Goal: Navigation & Orientation: Understand site structure

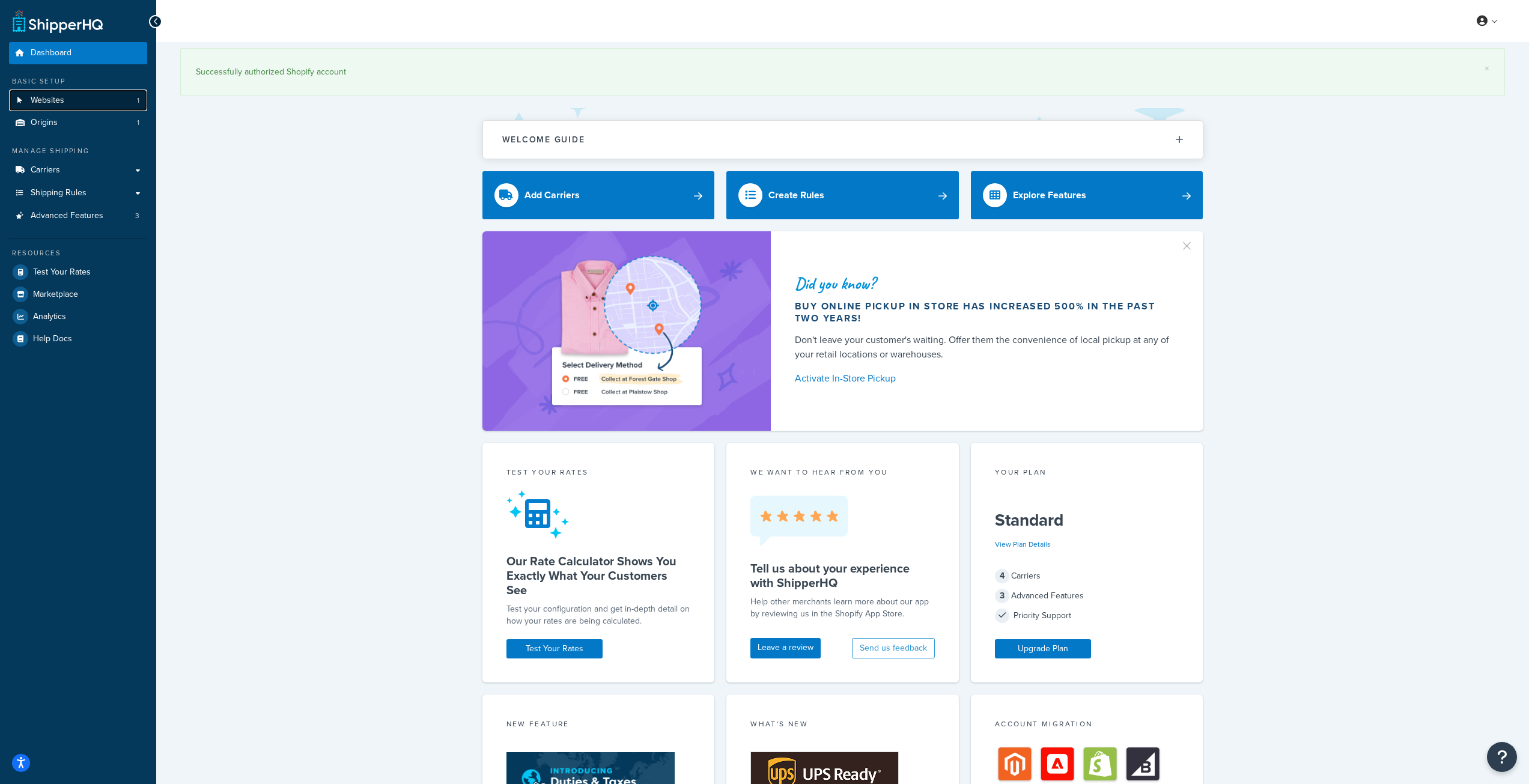
click at [76, 98] on link "Websites 1" at bounding box center [77, 100] width 138 height 22
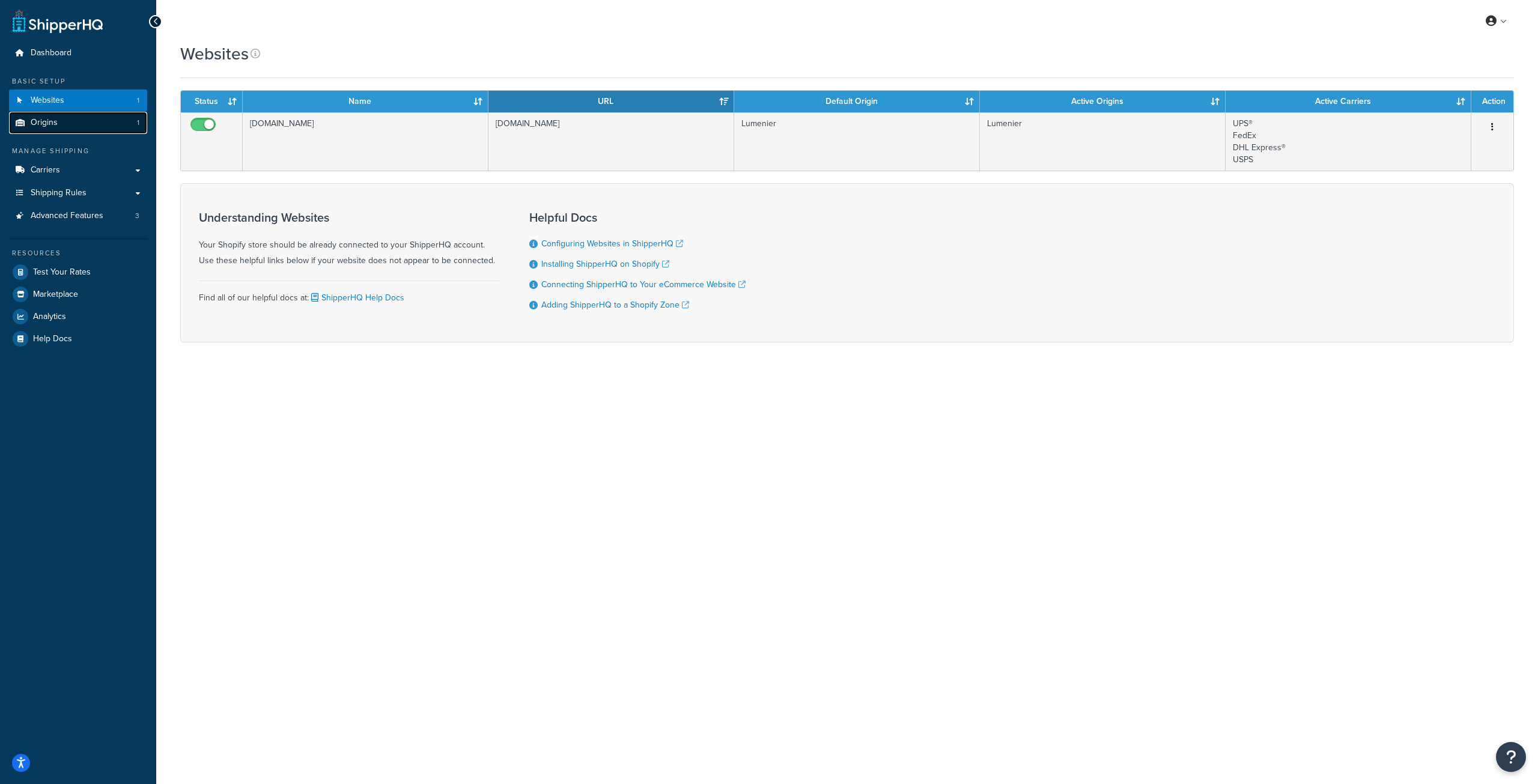
click at [74, 133] on link "Origins 1" at bounding box center [77, 122] width 138 height 22
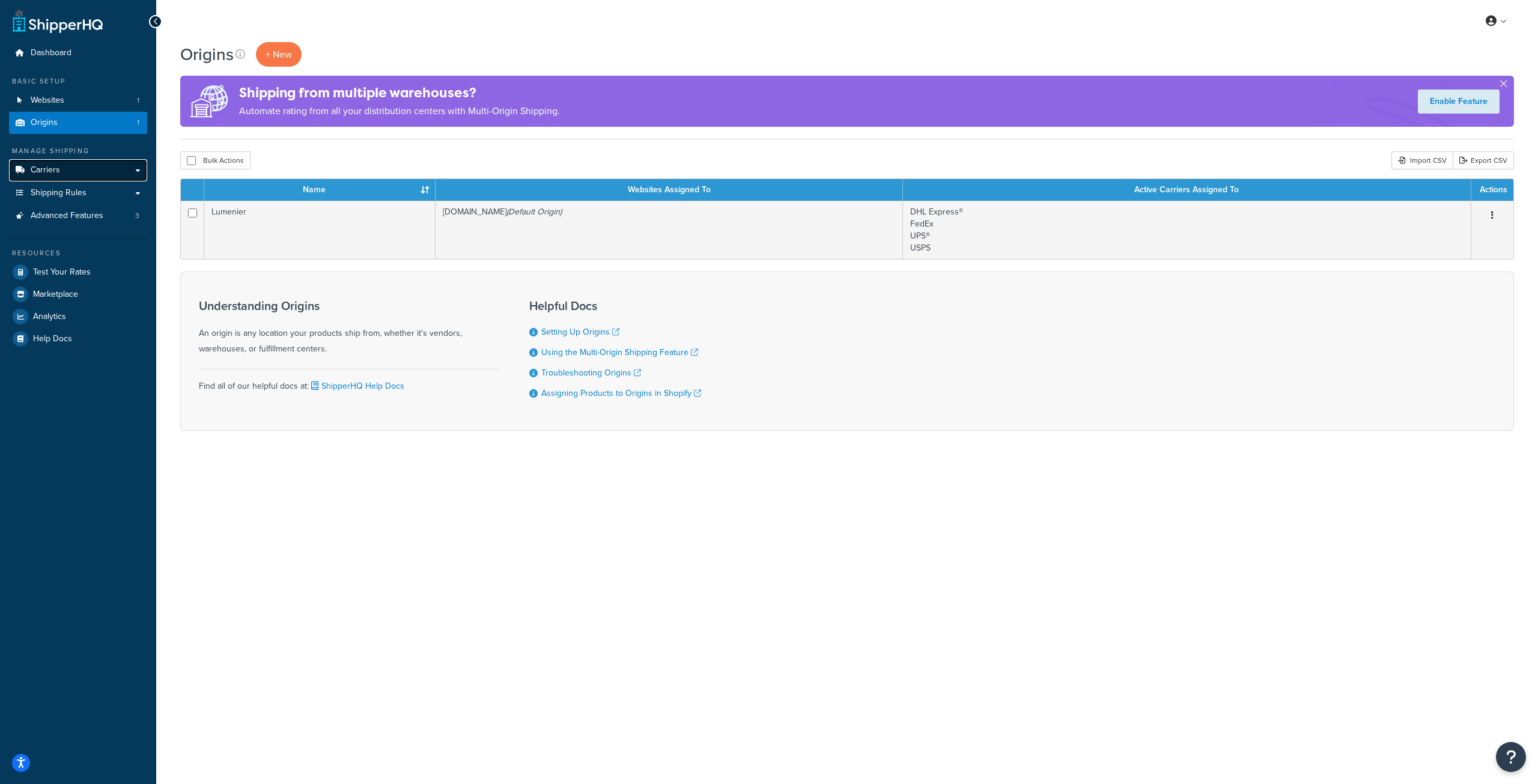
click at [80, 168] on link "Carriers" at bounding box center [77, 169] width 138 height 22
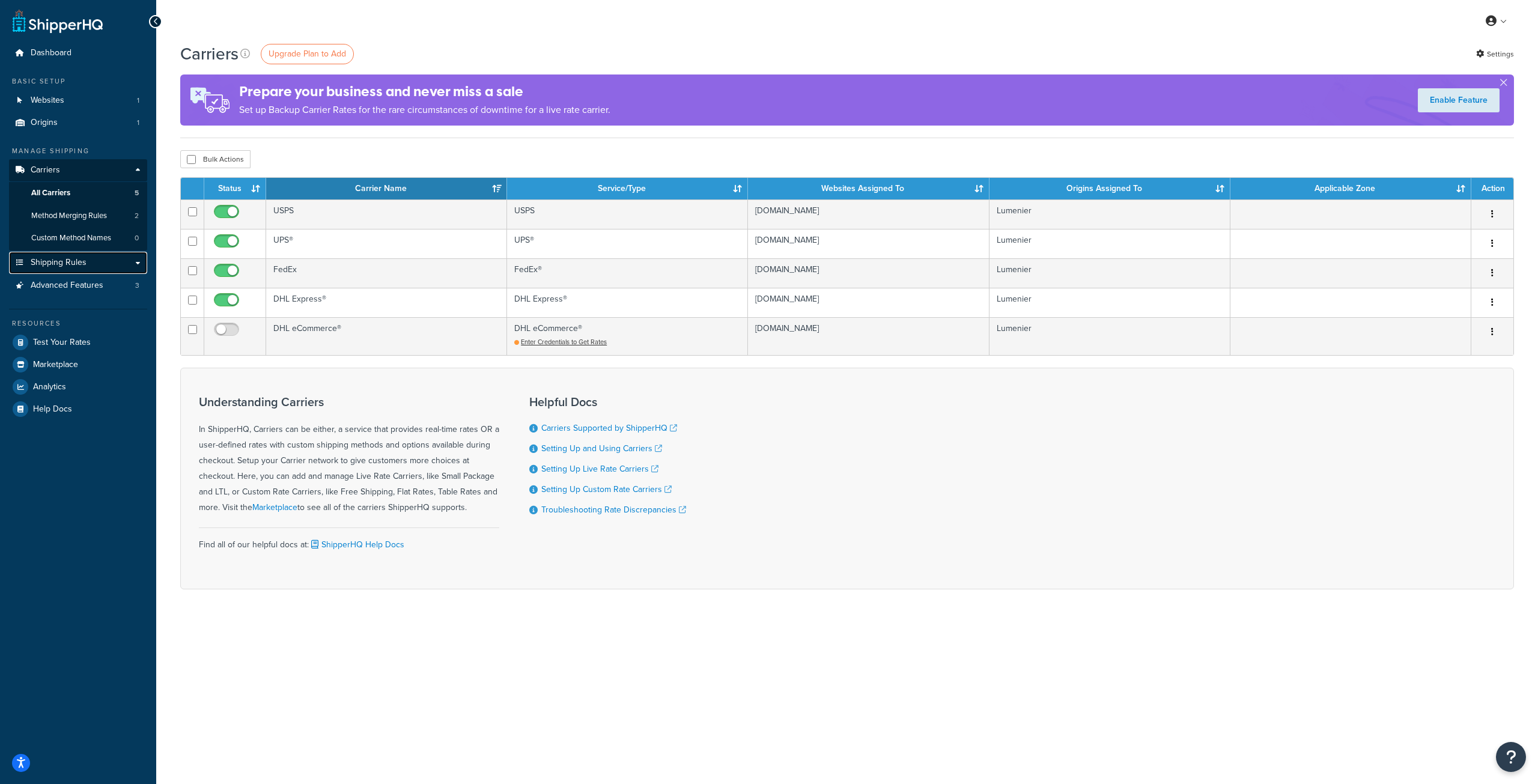
click at [128, 258] on link "Shipping Rules" at bounding box center [77, 262] width 138 height 22
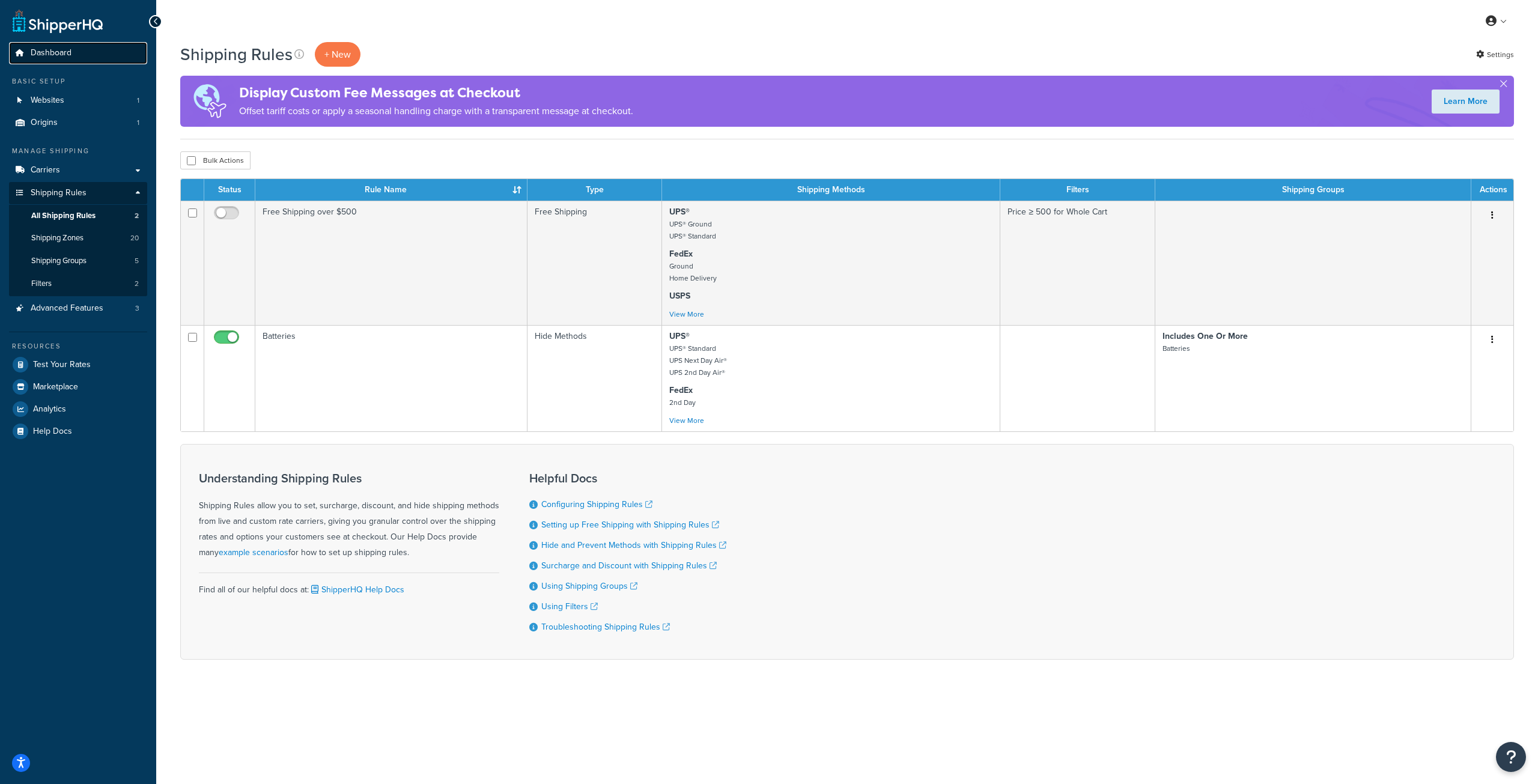
click at [55, 53] on span "Dashboard" at bounding box center [51, 53] width 41 height 11
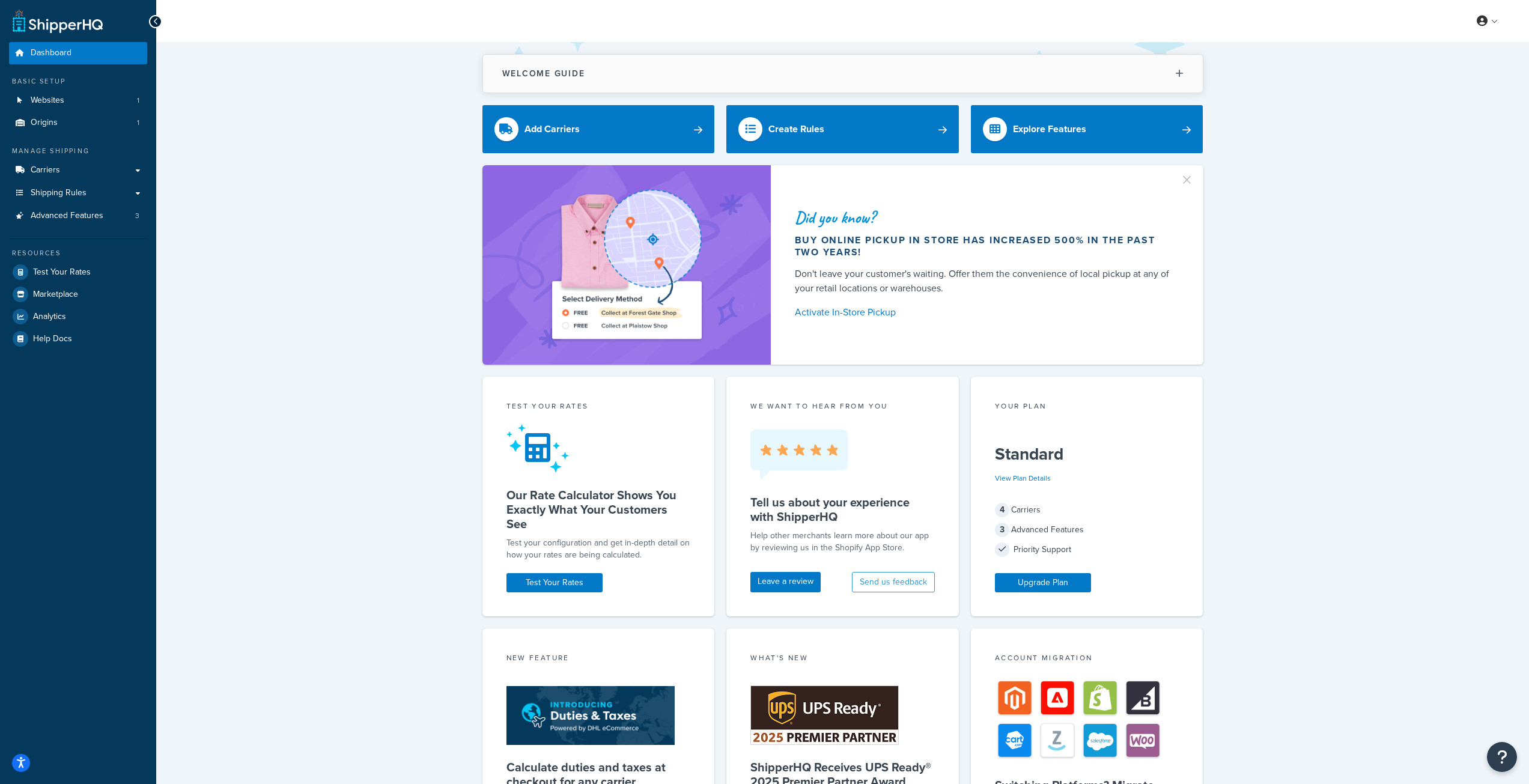
click at [597, 75] on button "Welcome Guide" at bounding box center [842, 73] width 719 height 38
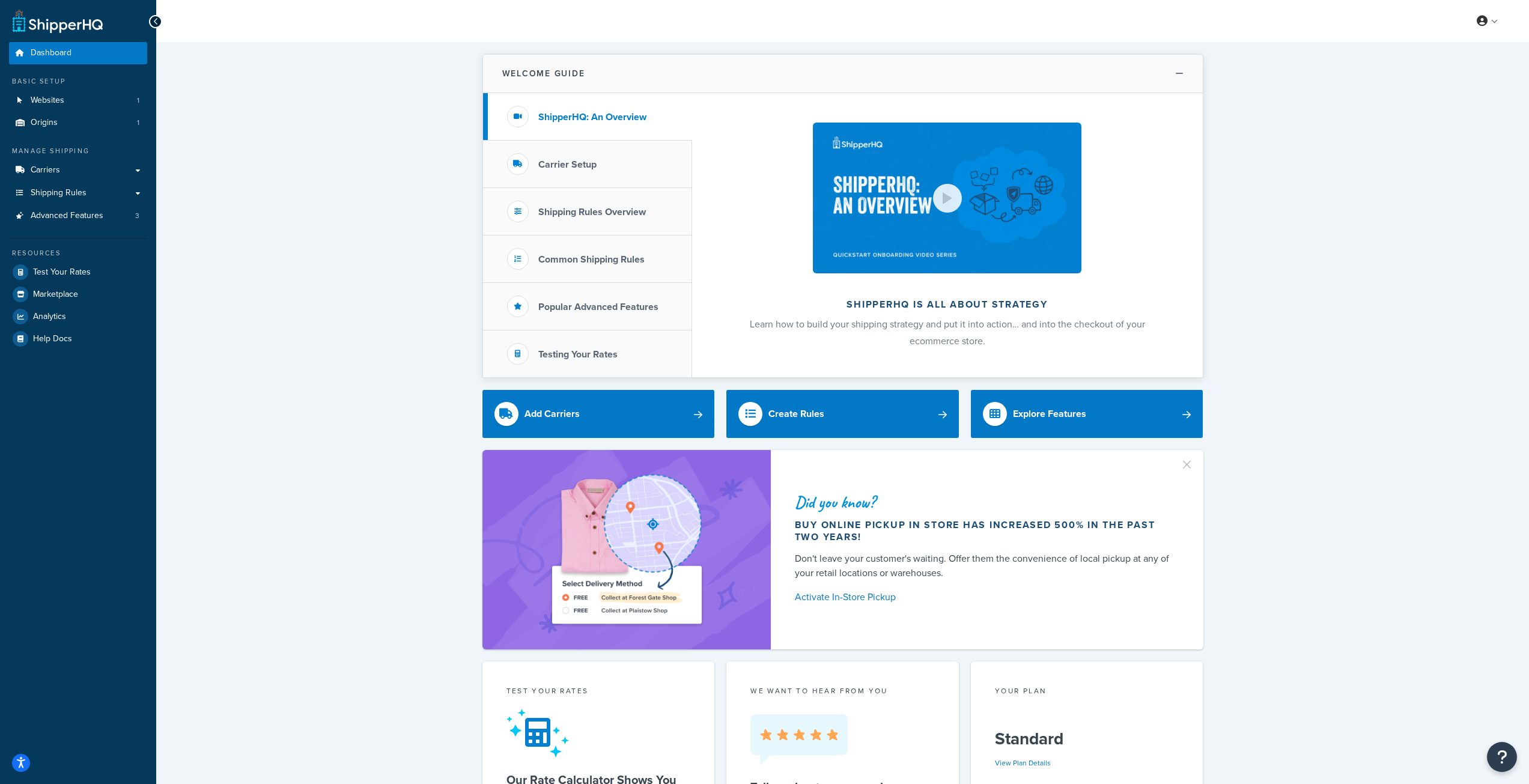
click at [598, 75] on button "Welcome Guide" at bounding box center [842, 74] width 719 height 39
